Goal: Task Accomplishment & Management: Use online tool/utility

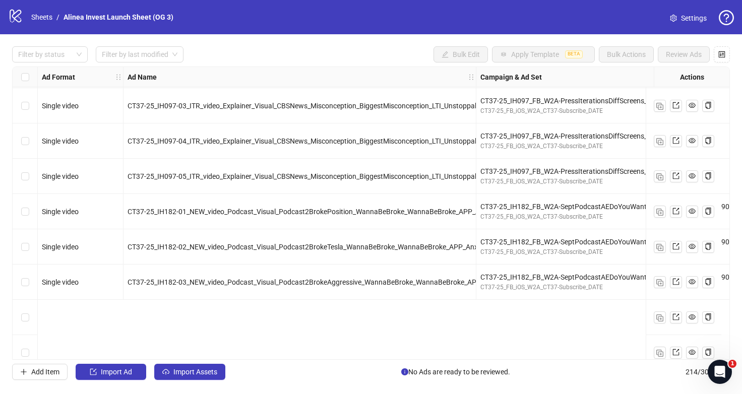
scroll to position [6702, 0]
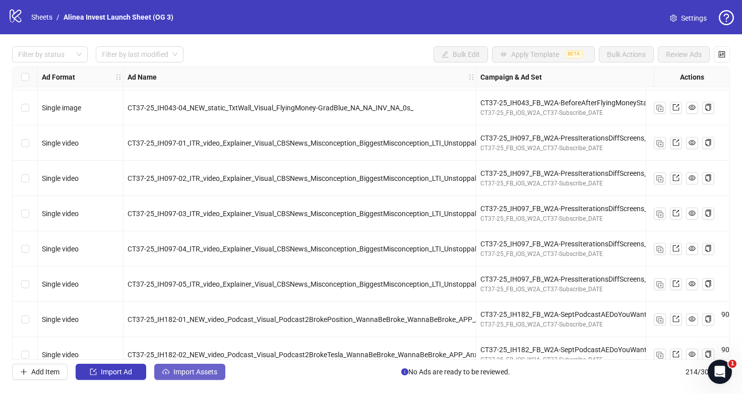
click at [183, 372] on span "Import Assets" at bounding box center [195, 372] width 44 height 8
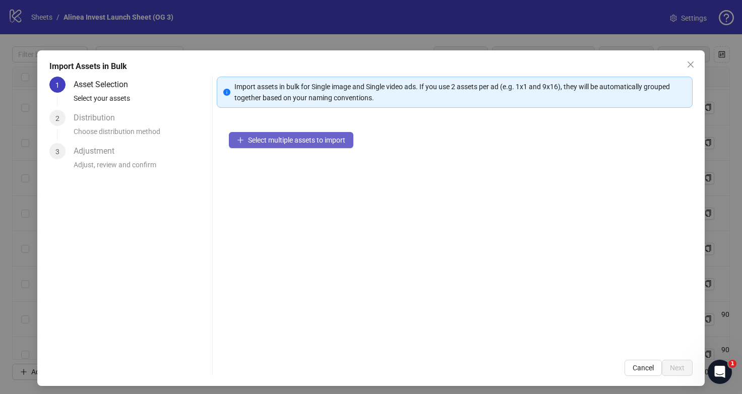
click at [252, 141] on span "Select multiple assets to import" at bounding box center [296, 140] width 97 height 8
click at [280, 144] on span "Select multiple assets to import" at bounding box center [296, 140] width 97 height 8
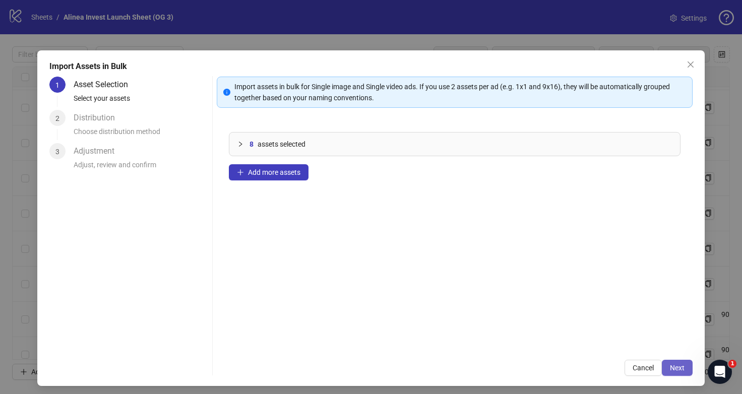
click at [676, 366] on span "Next" at bounding box center [677, 368] width 15 height 8
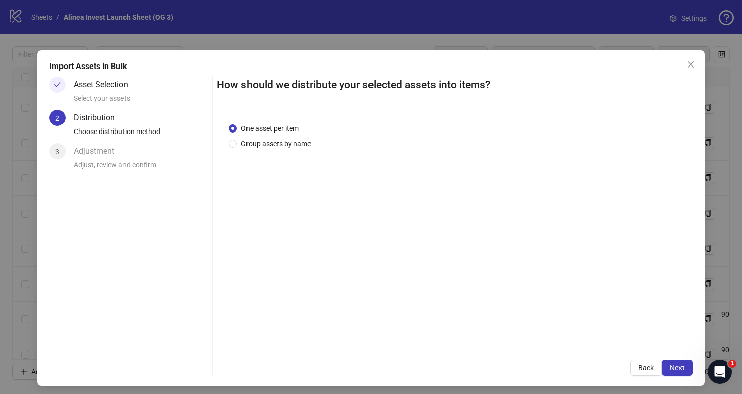
click at [291, 149] on div "One asset per item Group assets by name" at bounding box center [455, 229] width 476 height 237
click at [281, 146] on span "Group assets by name" at bounding box center [276, 143] width 78 height 11
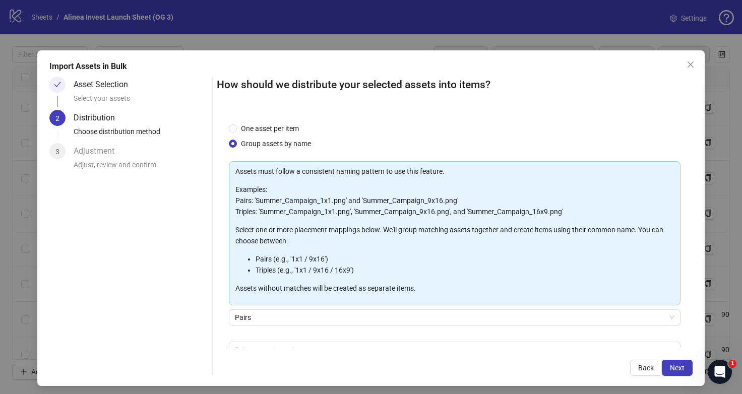
scroll to position [58, 0]
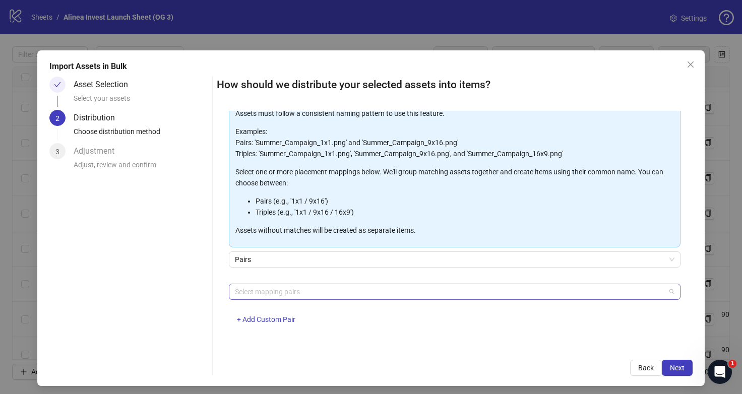
click at [301, 285] on div at bounding box center [450, 292] width 438 height 14
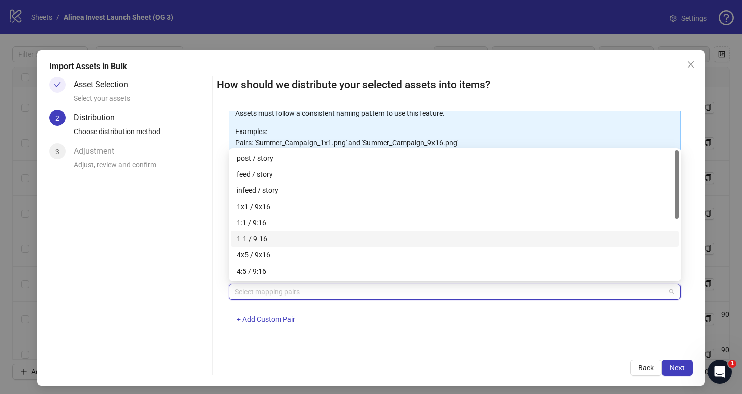
scroll to position [113, 0]
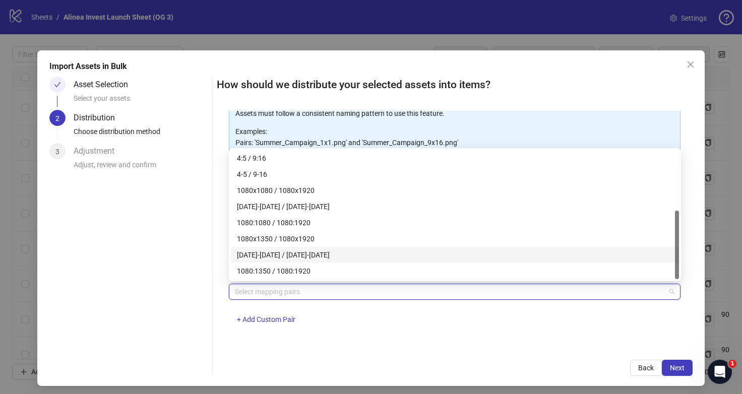
click at [267, 222] on div "4x5 / 9x16 4:5 / 9:16 4-5 / [PHONE_NUMBER] / 1080x1920 [DATE]-[DATE] / [DATE]-[…" at bounding box center [455, 206] width 448 height 145
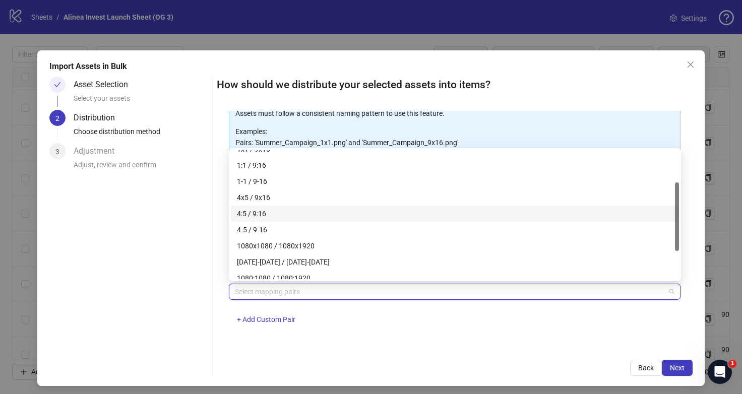
scroll to position [31, 0]
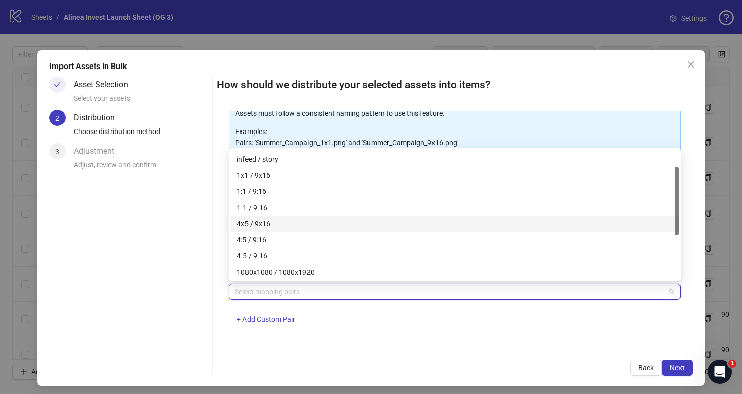
click at [266, 222] on div "4x5 / 9x16" at bounding box center [455, 223] width 436 height 11
click at [405, 325] on div "4x5 / 9x16 + Add Custom Pair" at bounding box center [455, 310] width 452 height 52
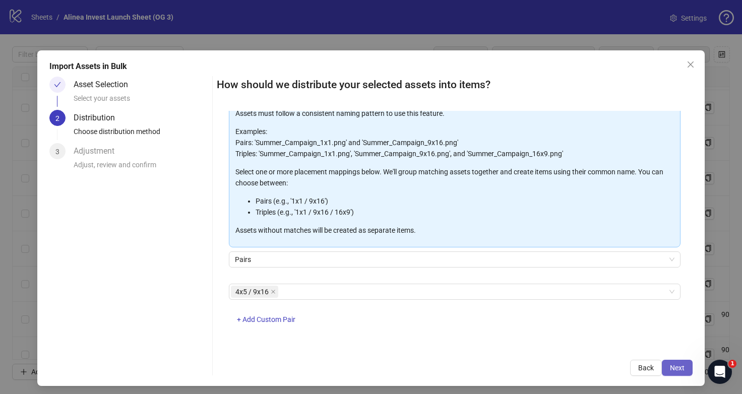
click at [674, 367] on span "Next" at bounding box center [677, 368] width 15 height 8
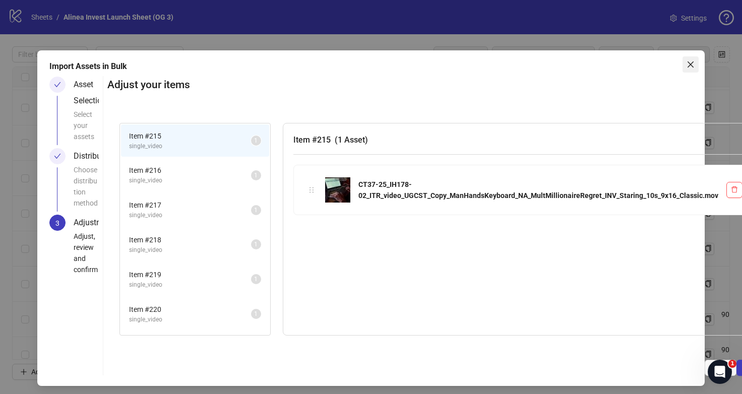
click at [690, 64] on icon "close" at bounding box center [691, 65] width 6 height 6
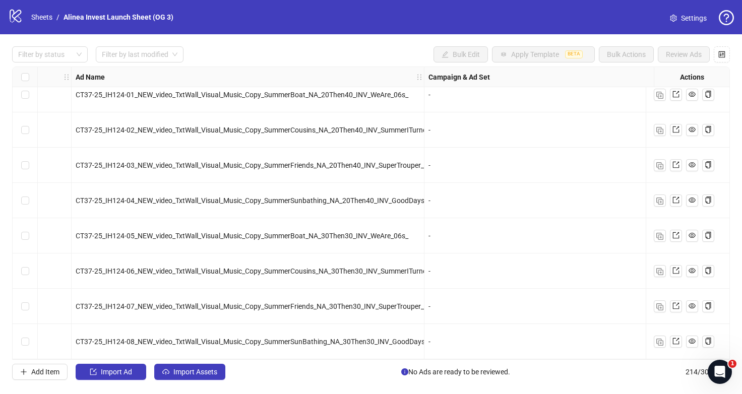
scroll to position [7284, 0]
